Goal: Task Accomplishment & Management: Manage account settings

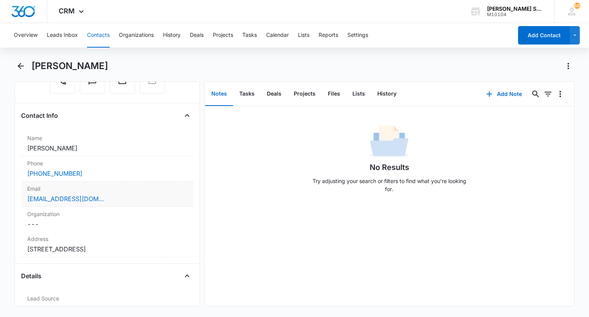
scroll to position [115, 0]
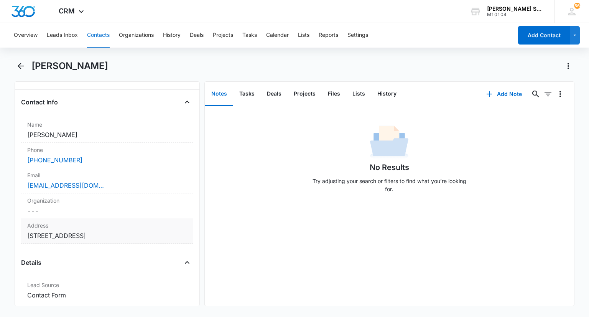
click at [140, 231] on dd "Cancel Save Changes [STREET_ADDRESS]" at bounding box center [107, 235] width 160 height 9
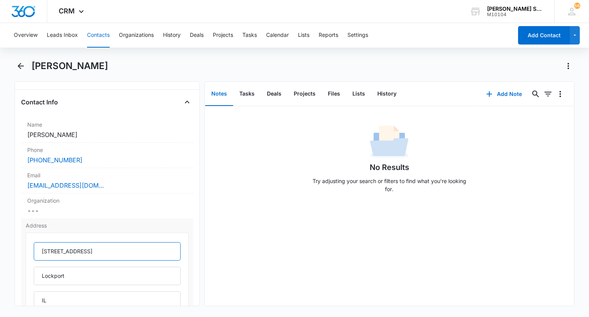
drag, startPoint x: 122, startPoint y: 249, endPoint x: 38, endPoint y: 248, distance: 84.0
click at [38, 248] on input "15226 W Farmstead" at bounding box center [107, 251] width 147 height 18
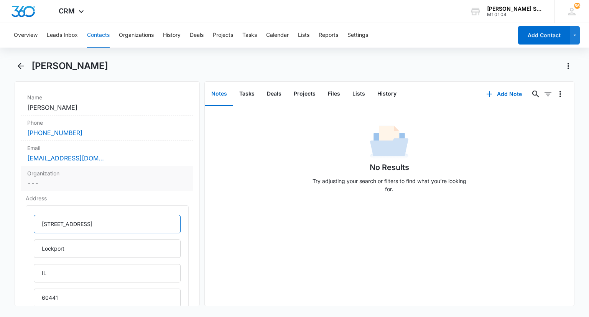
scroll to position [230, 0]
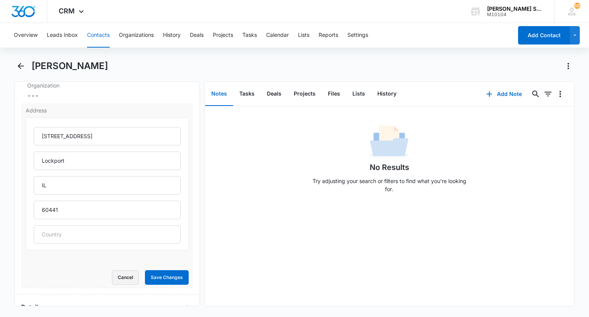
click at [112, 277] on button "Cancel" at bounding box center [125, 277] width 27 height 15
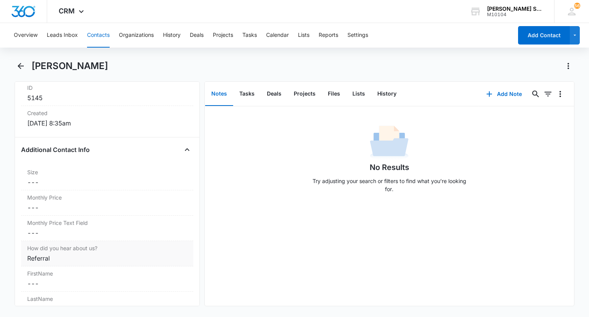
scroll to position [537, 0]
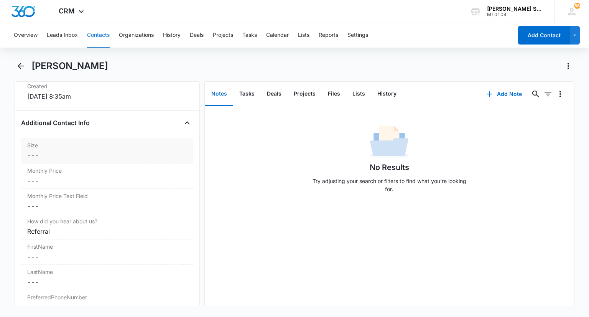
click at [60, 145] on label "Size" at bounding box center [107, 145] width 160 height 8
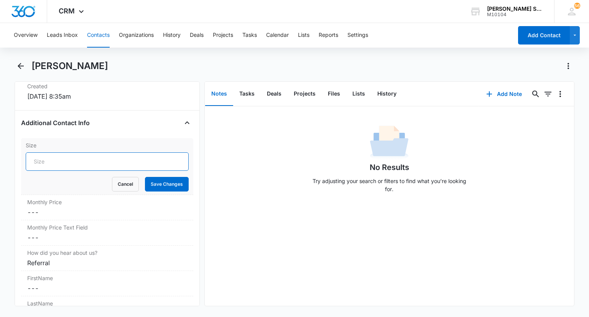
click at [58, 158] on input "Size" at bounding box center [107, 161] width 163 height 18
type input "5"
click at [154, 184] on button "Save Changes" at bounding box center [167, 184] width 44 height 15
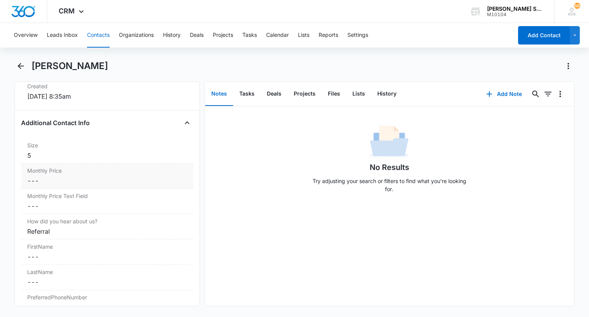
click at [62, 176] on dd "Cancel Save Changes ---" at bounding box center [107, 180] width 160 height 9
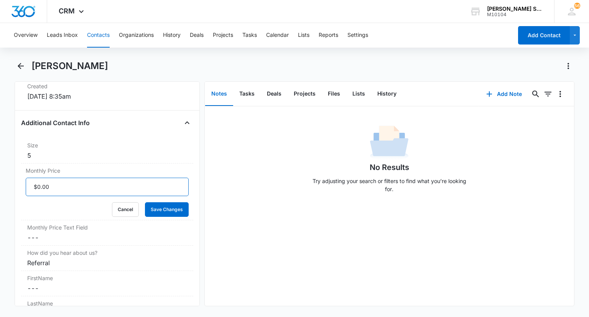
click at [55, 183] on input "Monthly Price" at bounding box center [107, 187] width 163 height 18
type input "$57.60"
click at [150, 209] on button "Save Changes" at bounding box center [167, 209] width 44 height 15
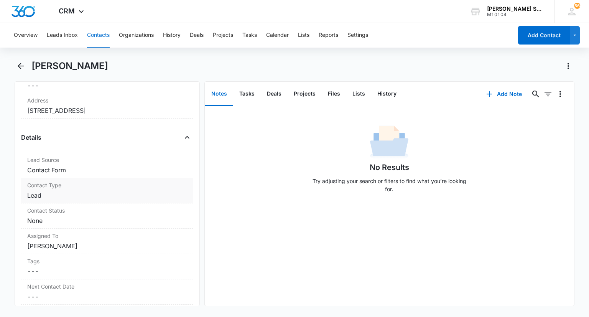
scroll to position [230, 0]
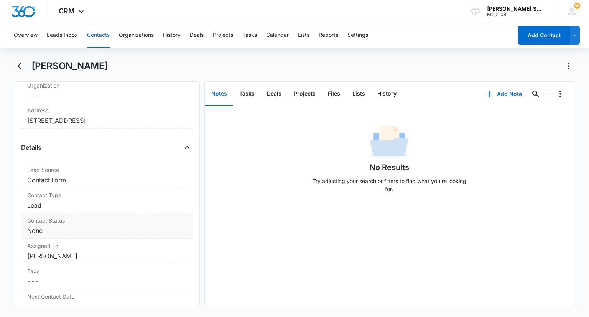
click at [68, 226] on dd "Cancel Save Changes None" at bounding box center [107, 230] width 160 height 9
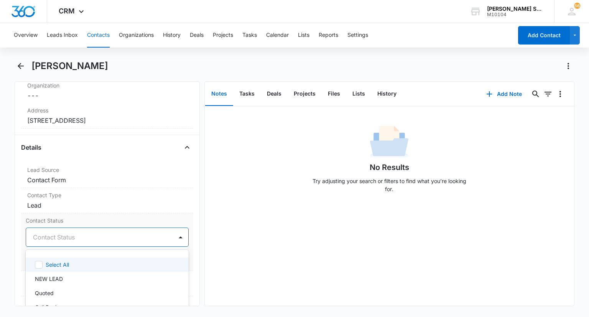
click at [58, 238] on div at bounding box center [98, 237] width 130 height 11
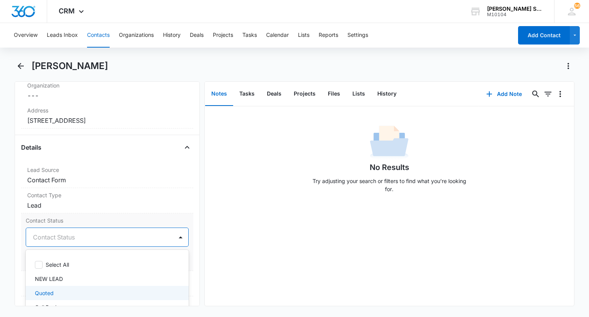
click at [57, 291] on div "Quoted" at bounding box center [106, 293] width 143 height 8
click at [180, 235] on div at bounding box center [181, 237] width 12 height 12
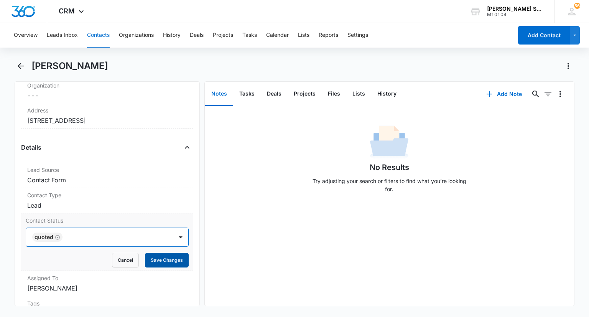
click at [166, 255] on button "Save Changes" at bounding box center [167, 260] width 44 height 15
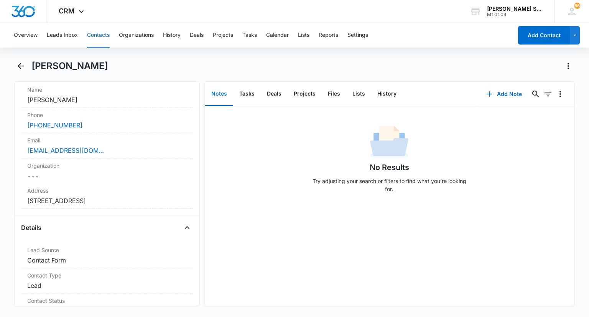
scroll to position [115, 0]
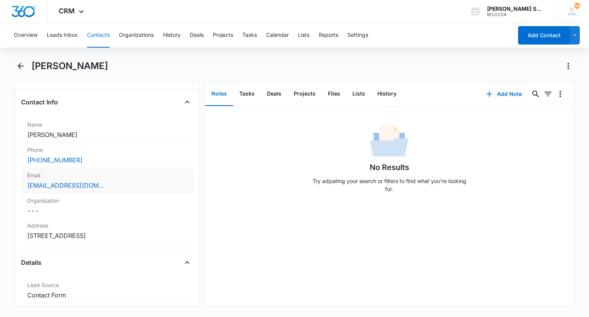
click at [137, 184] on div "[EMAIL_ADDRESS][DOMAIN_NAME]" at bounding box center [107, 185] width 160 height 9
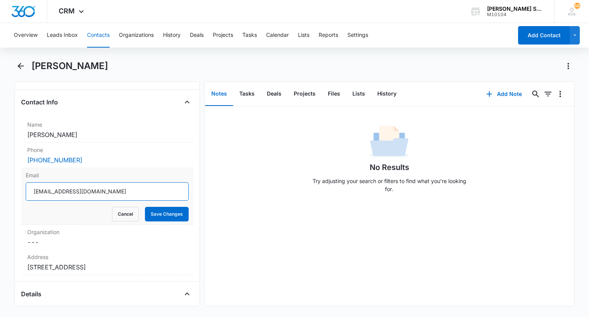
drag, startPoint x: 100, startPoint y: 195, endPoint x: 51, endPoint y: 191, distance: 48.9
click at [31, 192] on input "[EMAIL_ADDRESS][DOMAIN_NAME]" at bounding box center [107, 191] width 163 height 18
drag, startPoint x: 125, startPoint y: 216, endPoint x: 262, endPoint y: 165, distance: 146.2
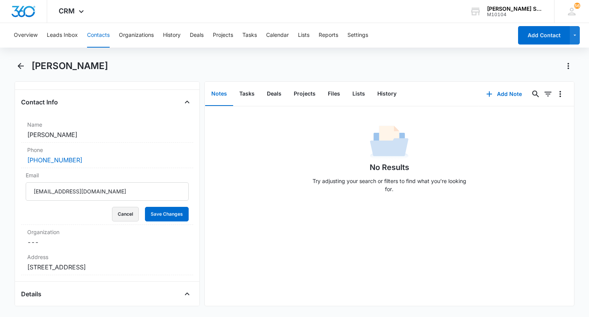
click at [125, 216] on button "Cancel" at bounding box center [125, 214] width 27 height 15
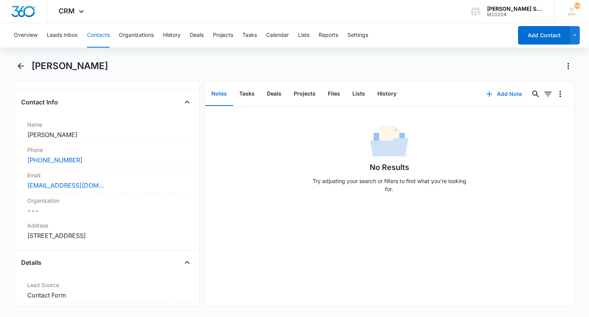
click at [504, 97] on button "Add Note" at bounding box center [504, 94] width 51 height 18
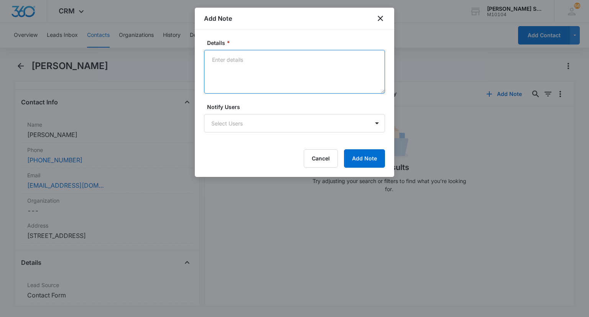
click at [312, 78] on textarea "Details *" at bounding box center [294, 72] width 181 height 44
type textarea "lvm, emailed 72 per one free for 2025"
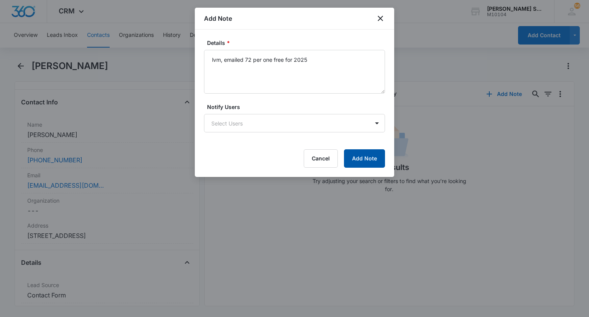
click at [377, 152] on button "Add Note" at bounding box center [364, 158] width 41 height 18
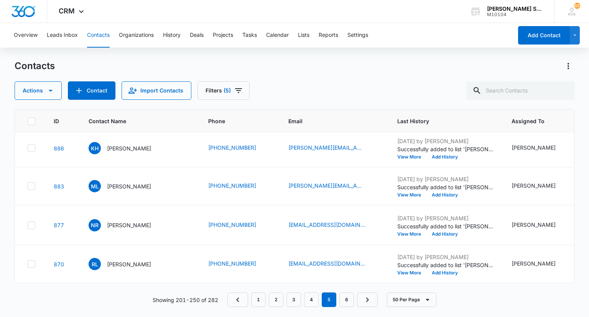
scroll to position [1995, 0]
drag, startPoint x: 262, startPoint y: 302, endPoint x: 249, endPoint y: 278, distance: 26.8
click at [262, 301] on link "1" at bounding box center [258, 299] width 15 height 15
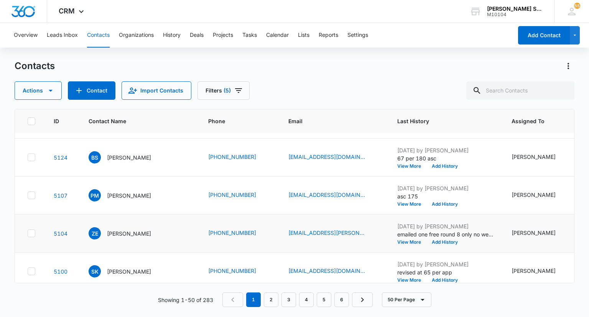
scroll to position [0, 0]
